Goal: Navigation & Orientation: Locate item on page

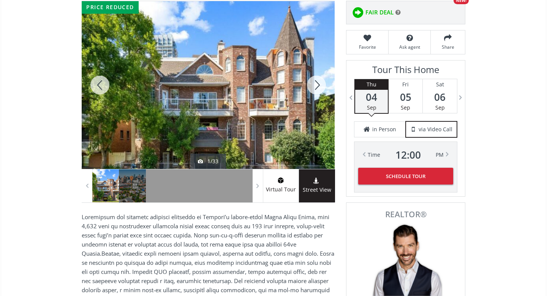
scroll to position [106, 0]
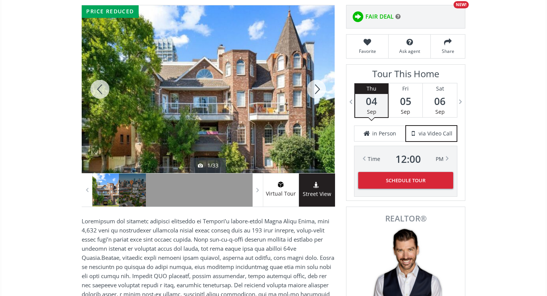
click at [272, 102] on div at bounding box center [208, 89] width 253 height 168
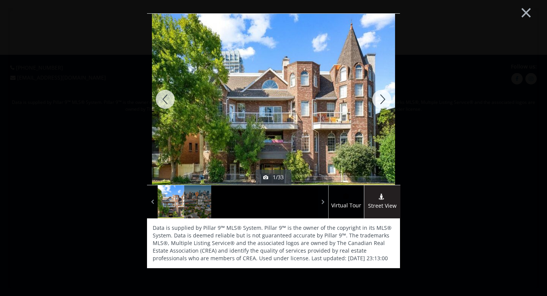
scroll to position [0, 0]
click at [384, 97] on div at bounding box center [382, 99] width 36 height 171
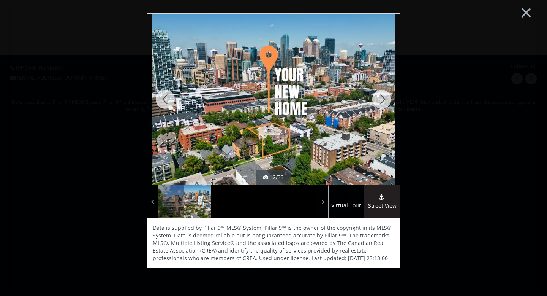
click at [384, 97] on div at bounding box center [382, 99] width 36 height 171
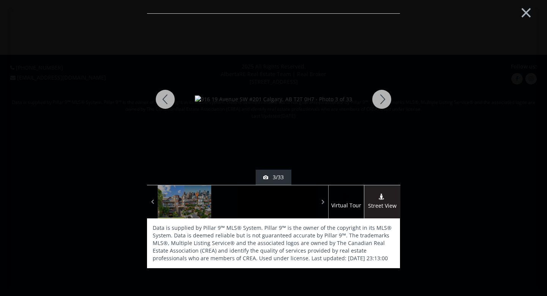
click at [381, 100] on div at bounding box center [382, 99] width 36 height 171
click at [384, 98] on div at bounding box center [382, 99] width 36 height 171
click at [381, 97] on div at bounding box center [382, 99] width 36 height 171
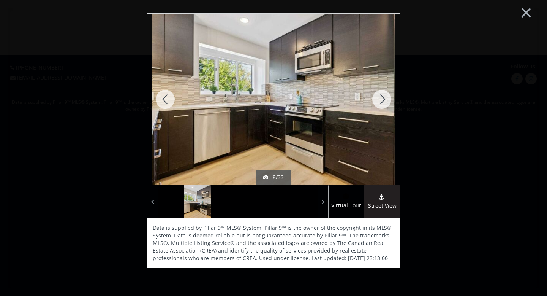
click at [381, 97] on div at bounding box center [382, 99] width 36 height 171
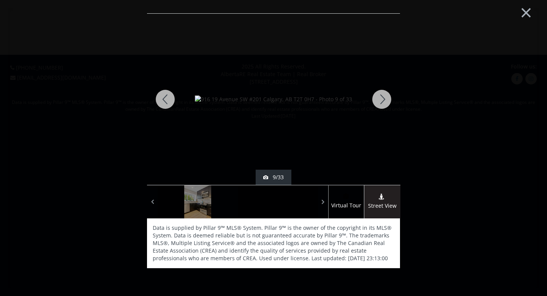
click at [381, 97] on div at bounding box center [382, 99] width 36 height 171
click at [382, 99] on div at bounding box center [382, 99] width 36 height 171
click at [383, 100] on div at bounding box center [382, 99] width 36 height 171
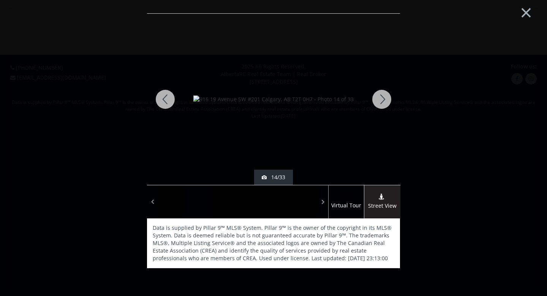
click at [383, 100] on div at bounding box center [382, 99] width 36 height 171
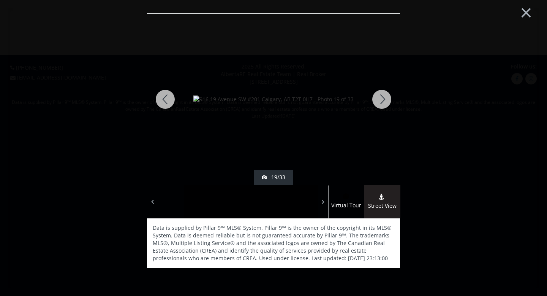
click at [383, 100] on div at bounding box center [382, 99] width 36 height 171
click at [384, 96] on div at bounding box center [382, 99] width 36 height 171
click at [382, 97] on div at bounding box center [382, 99] width 36 height 171
click at [382, 95] on div at bounding box center [382, 99] width 36 height 171
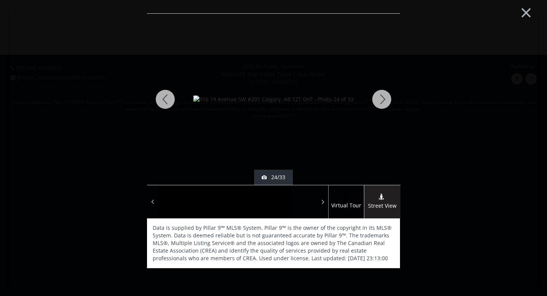
click at [382, 95] on div at bounding box center [382, 99] width 36 height 171
